Goal: Check status: Check status

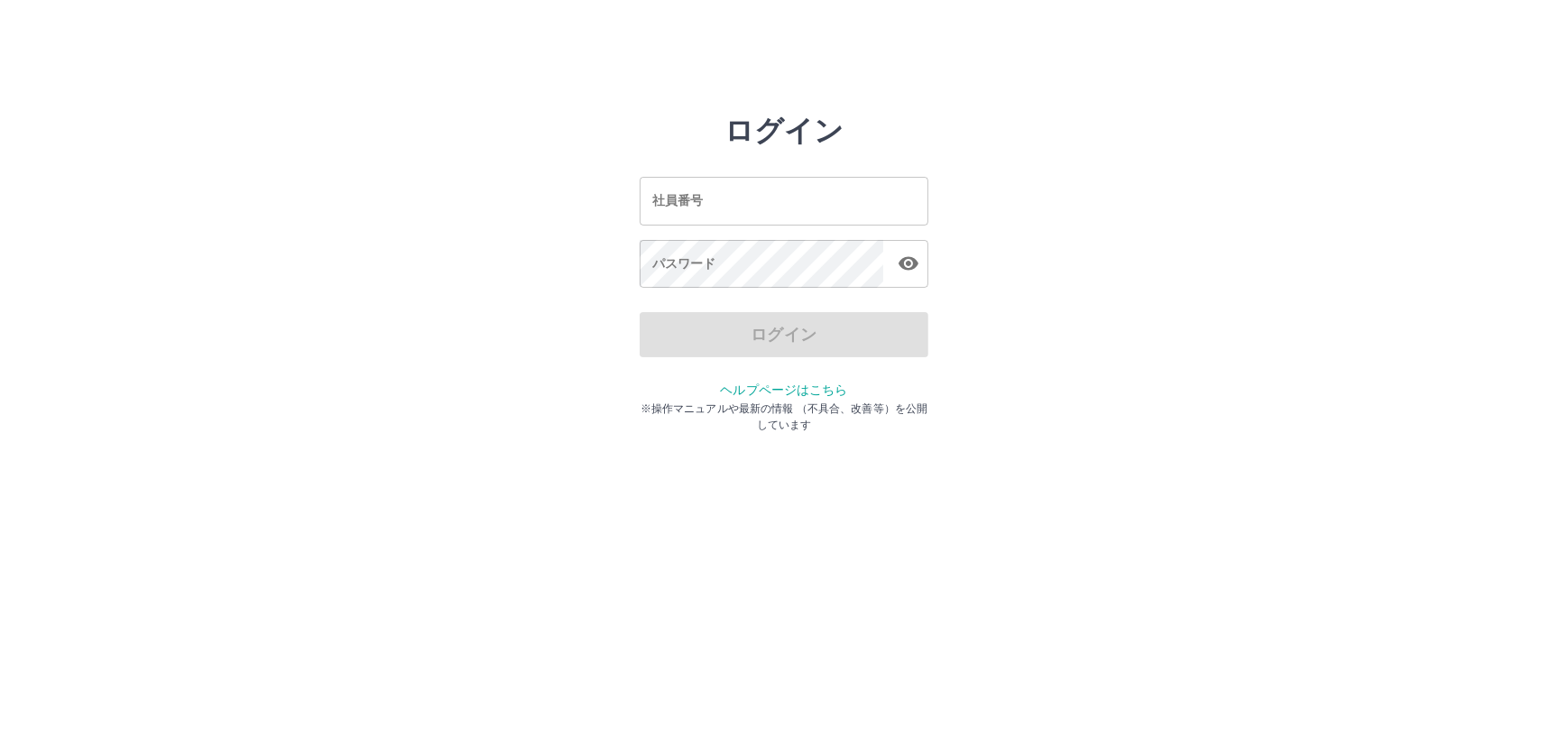
drag, startPoint x: 0, startPoint y: 0, endPoint x: 709, endPoint y: 213, distance: 740.3
click at [709, 213] on input "社員番号" at bounding box center [784, 201] width 288 height 48
type input "*******"
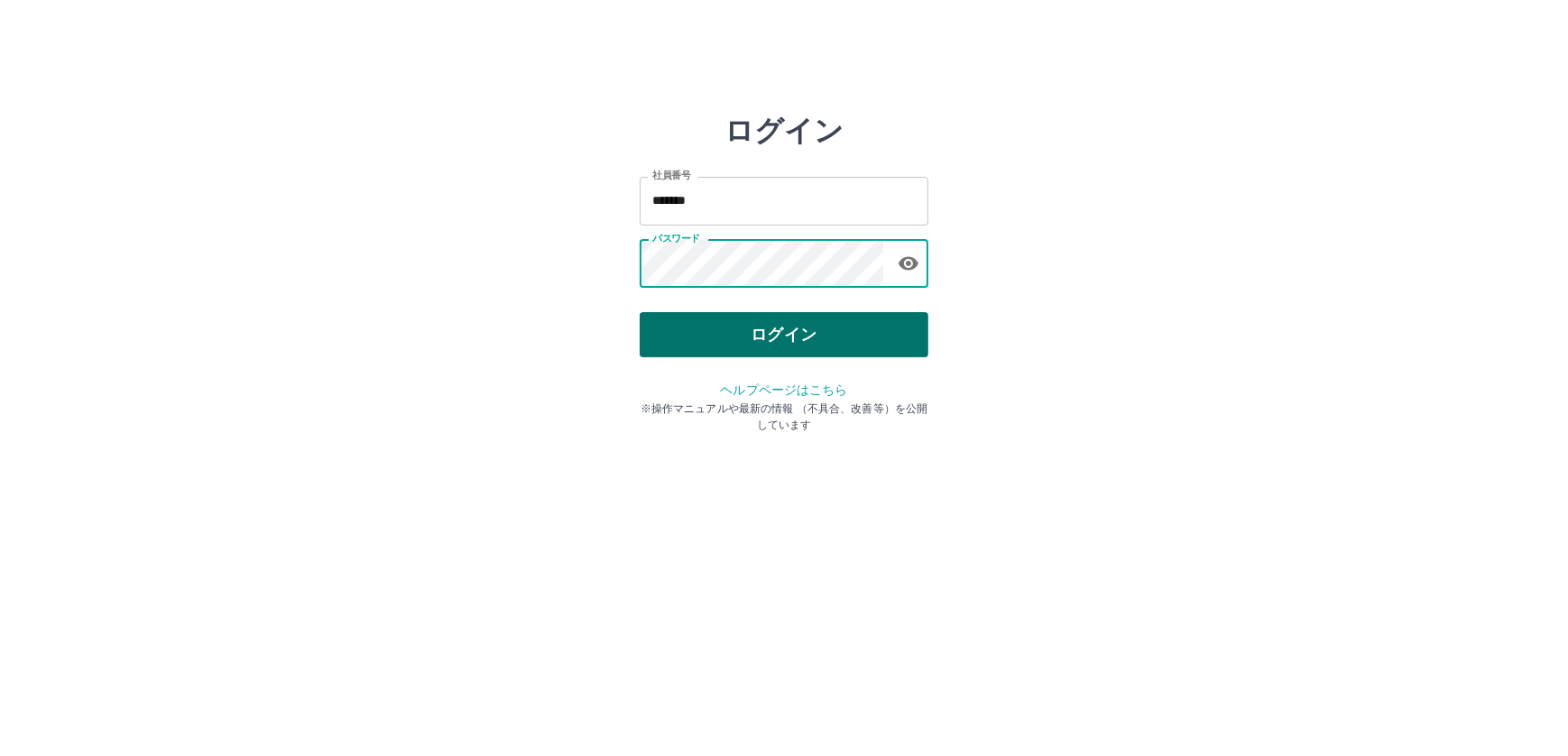
click at [773, 326] on button "ログイン" at bounding box center [784, 335] width 288 height 45
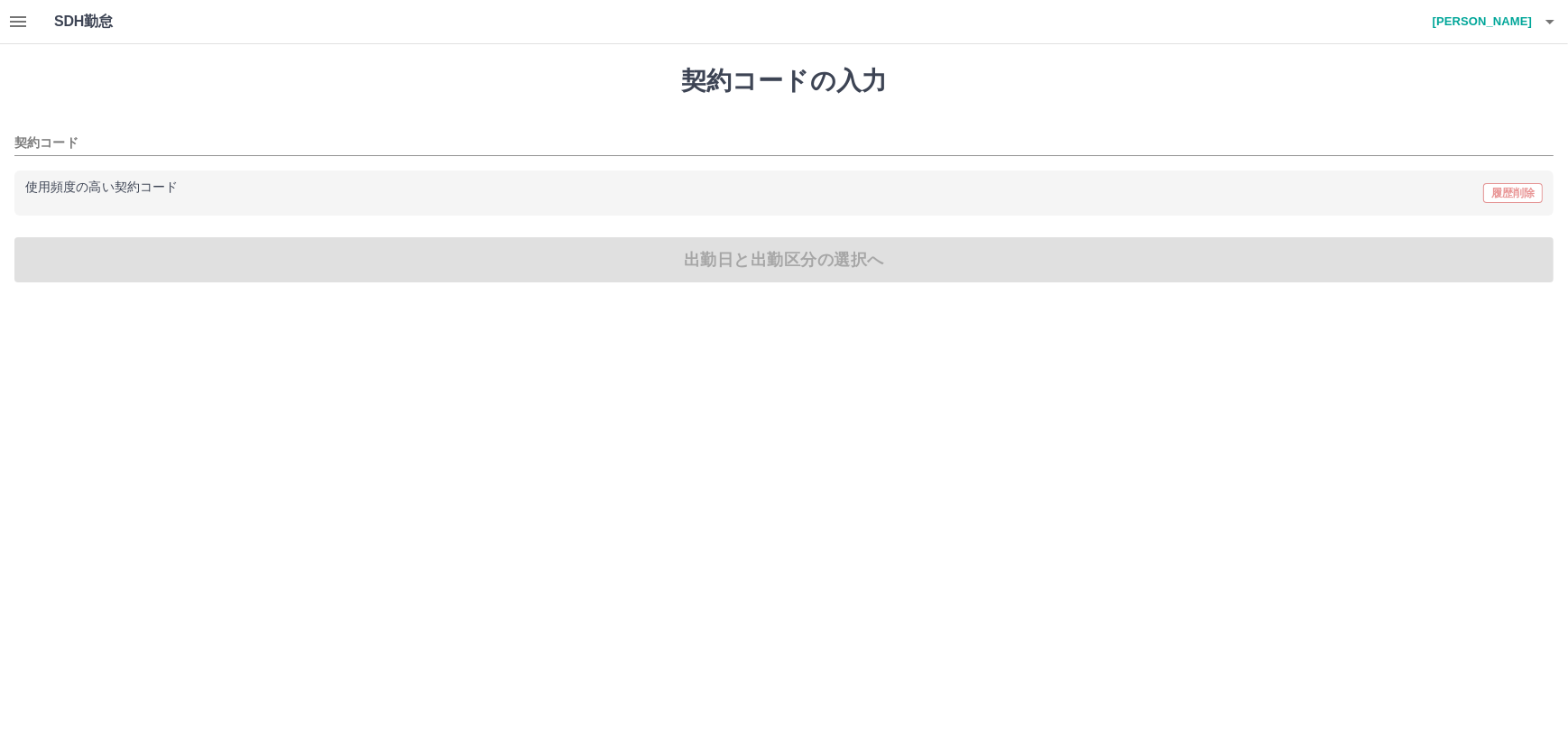
click at [18, 16] on icon "button" at bounding box center [18, 21] width 21 height 21
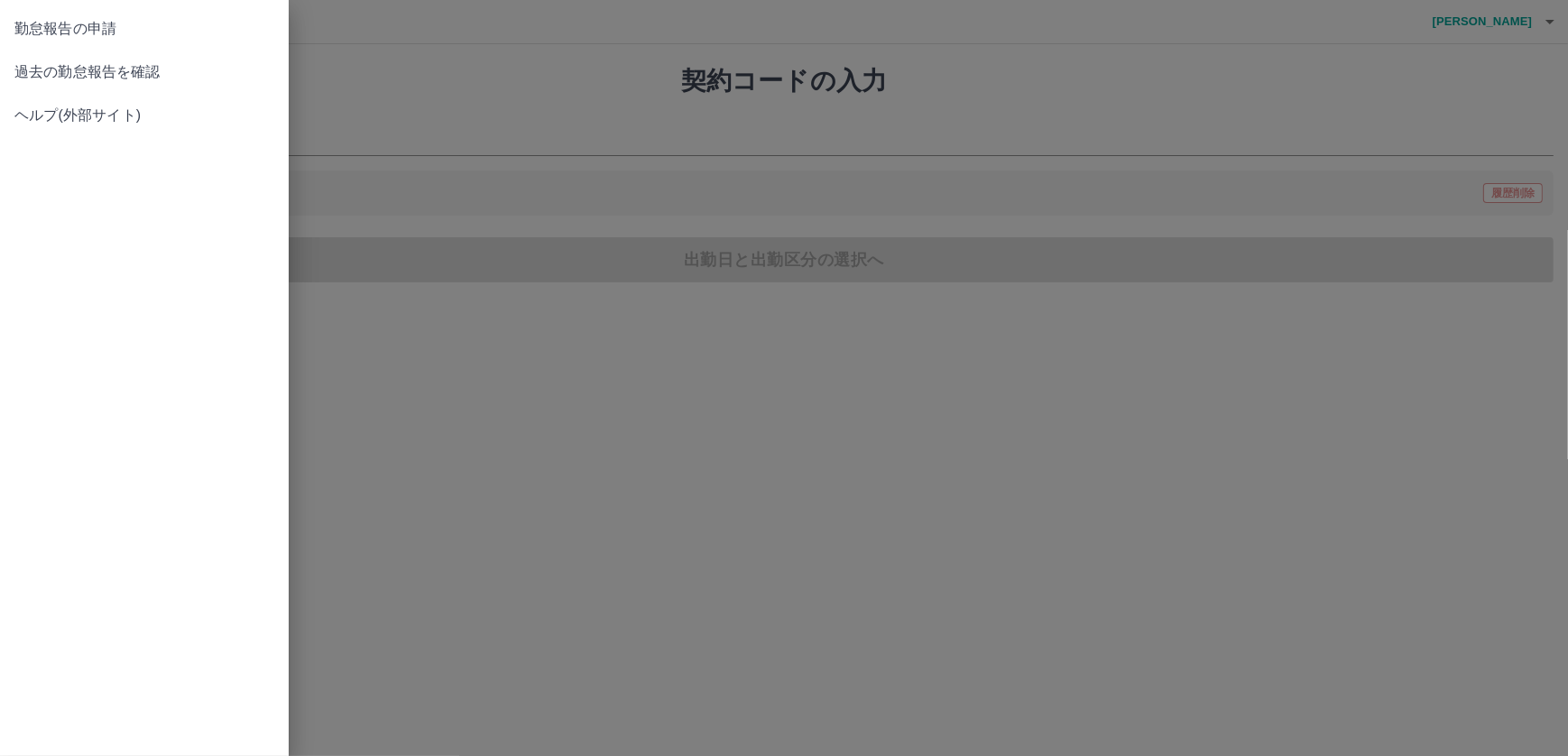
click at [60, 68] on span "過去の勤怠報告を確認" at bounding box center [144, 71] width 260 height 21
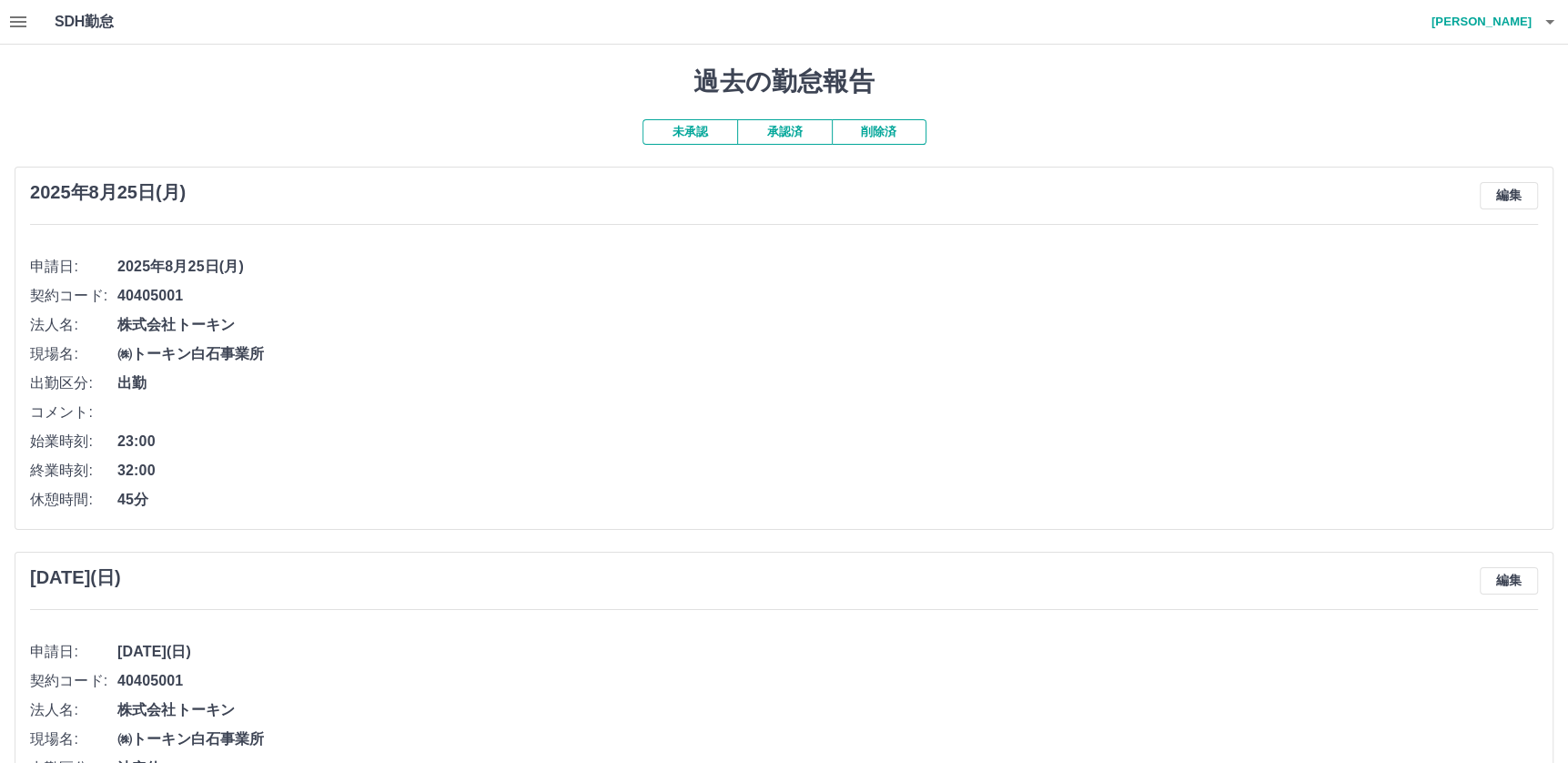
click at [697, 132] on button "未承認" at bounding box center [690, 132] width 95 height 25
click at [794, 128] on button "承認済" at bounding box center [785, 132] width 95 height 25
